Goal: Find specific page/section: Find specific page/section

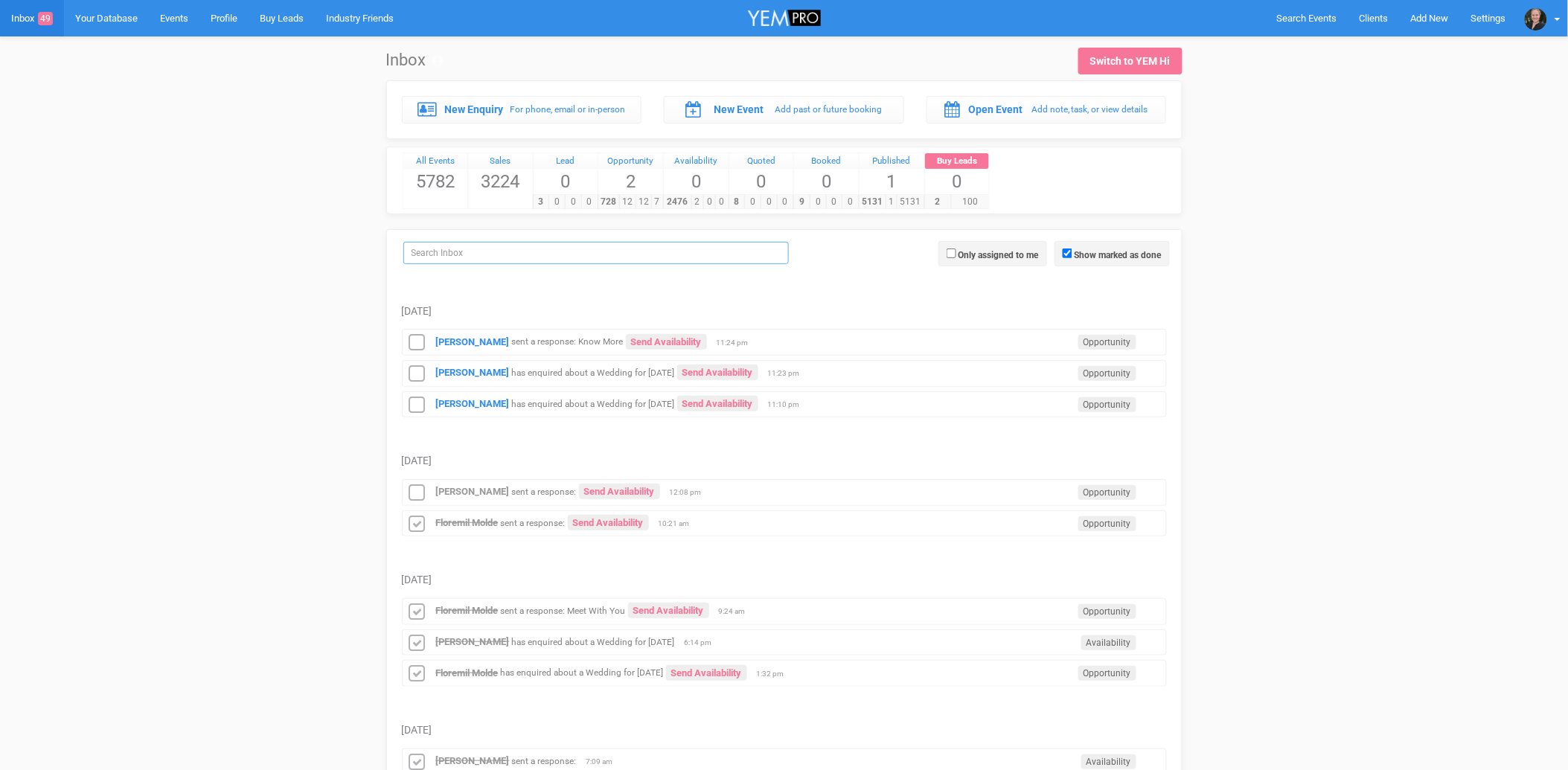
click at [664, 248] on input "search" at bounding box center [596, 253] width 386 height 22
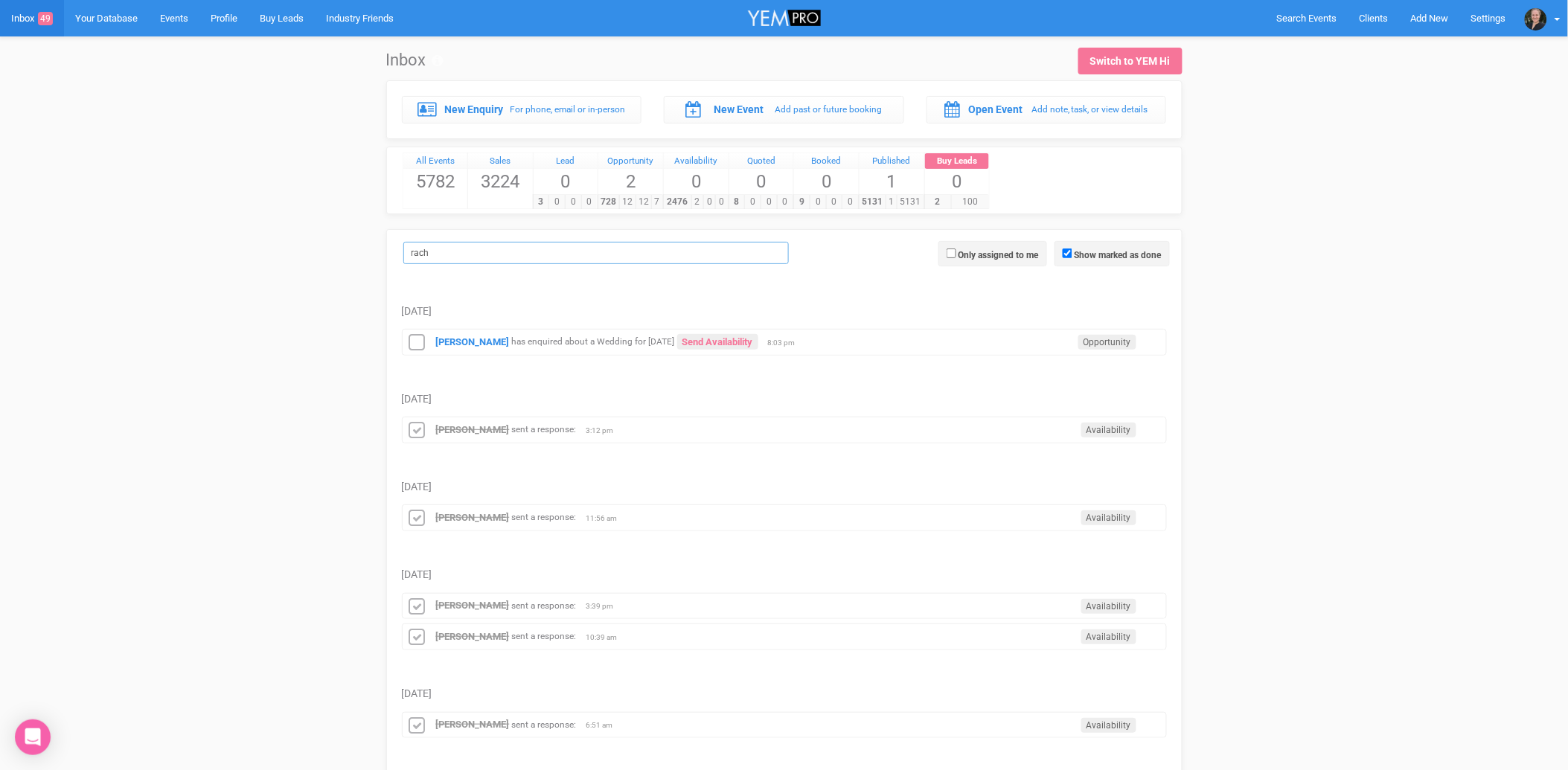
type input "rach"
click at [451, 434] on strong "[PERSON_NAME]" at bounding box center [473, 429] width 74 height 11
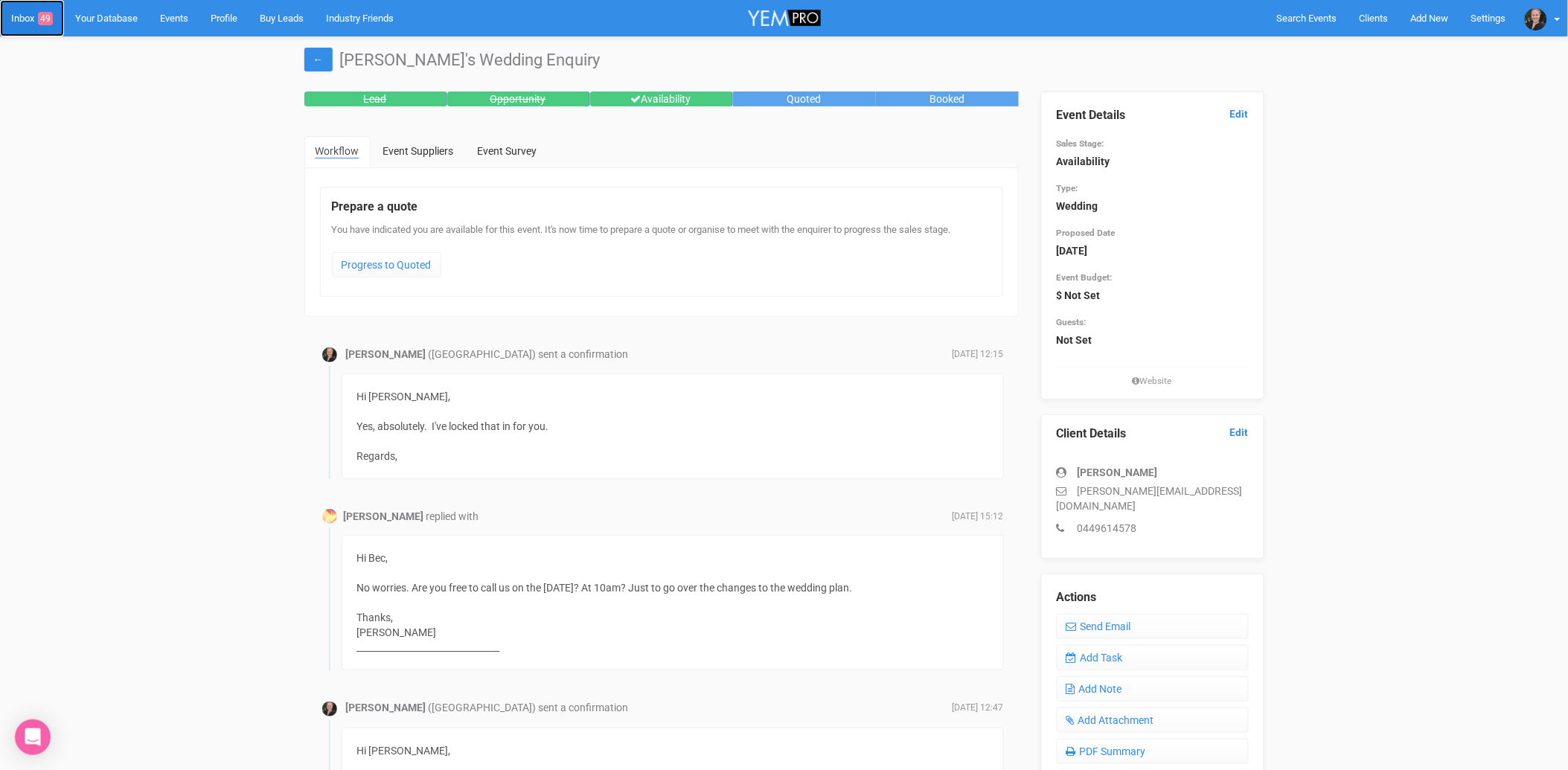
click at [31, 20] on link "Inbox 49" at bounding box center [32, 18] width 64 height 36
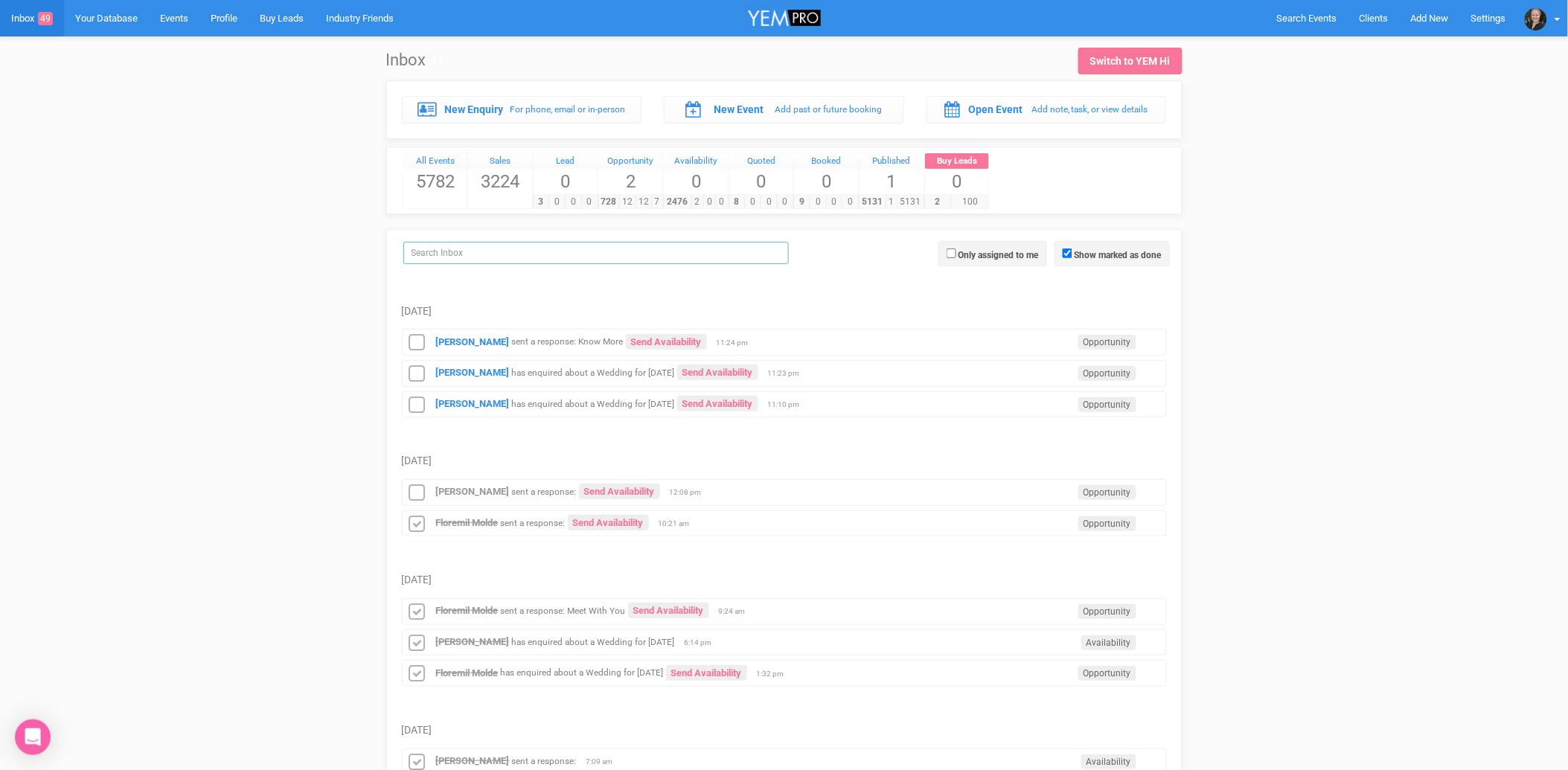
click at [497, 257] on input "search" at bounding box center [596, 253] width 386 height 22
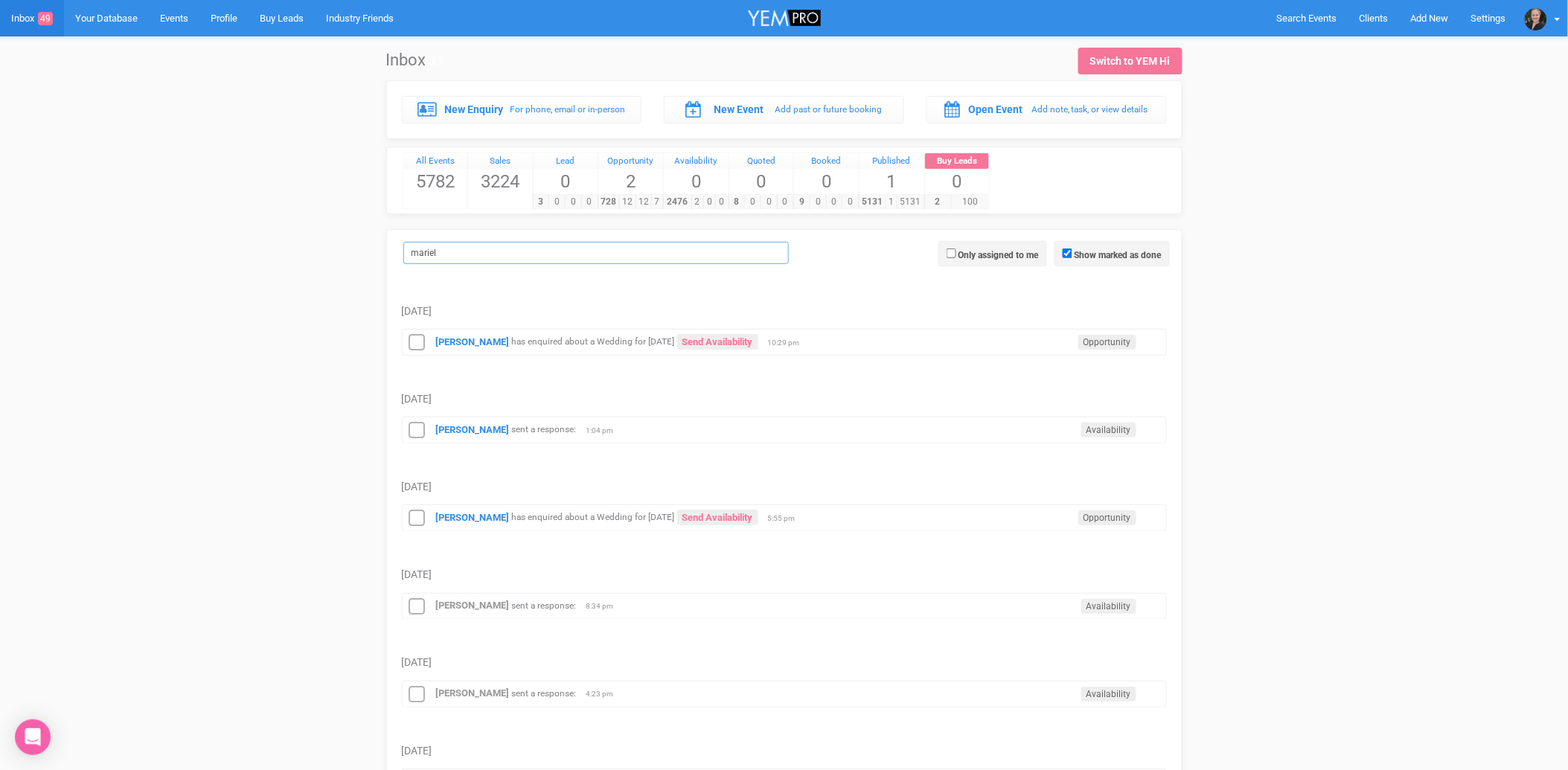
type input "mariele"
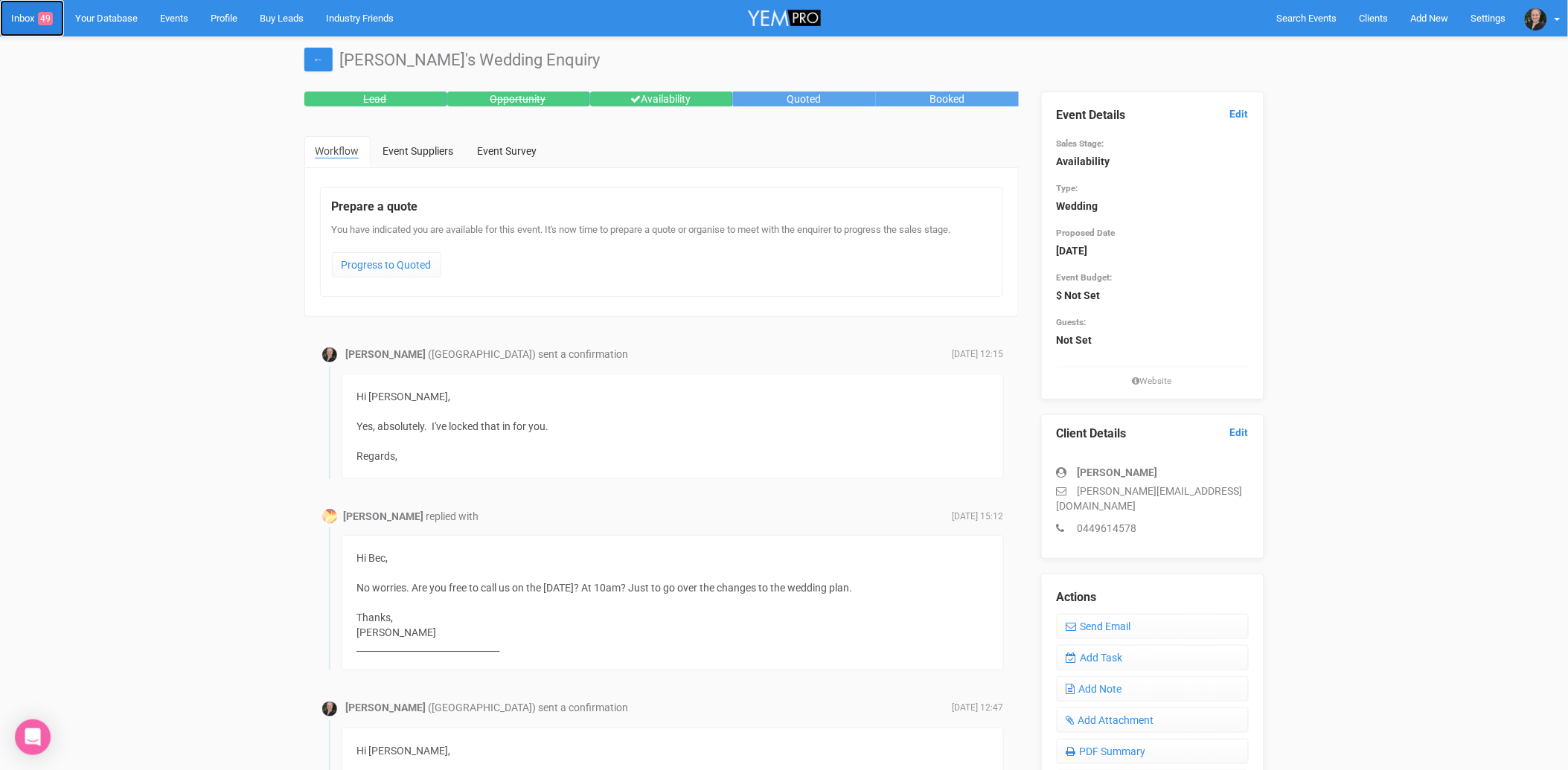
click at [32, 21] on link "Inbox 49" at bounding box center [32, 18] width 64 height 36
